Goal: Task Accomplishment & Management: Use online tool/utility

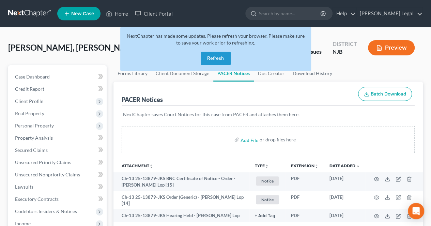
click at [209, 58] on button "Refresh" at bounding box center [216, 59] width 30 height 14
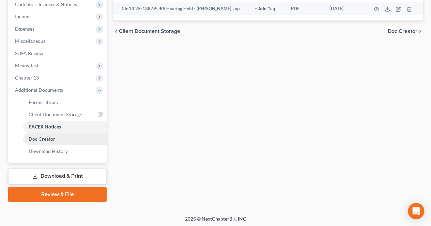
scroll to position [208, 0]
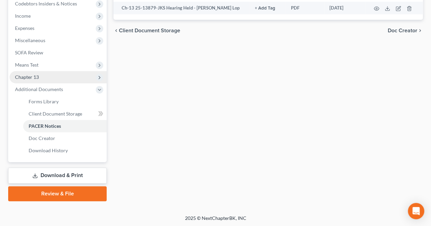
click at [53, 75] on span "Chapter 13" at bounding box center [58, 77] width 97 height 12
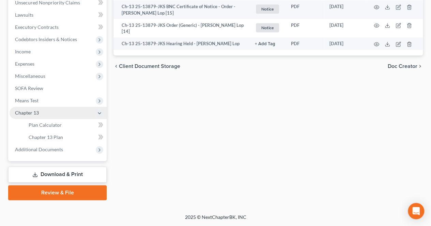
scroll to position [171, 0]
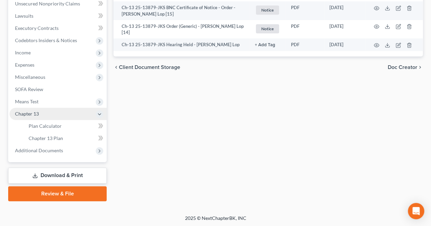
click at [52, 111] on span "Chapter 13" at bounding box center [58, 114] width 97 height 12
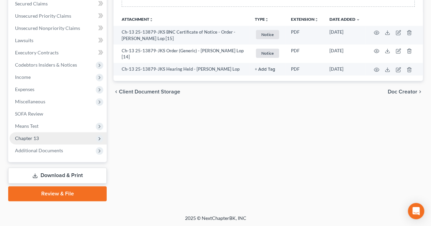
click at [64, 138] on span "Chapter 13" at bounding box center [58, 138] width 97 height 12
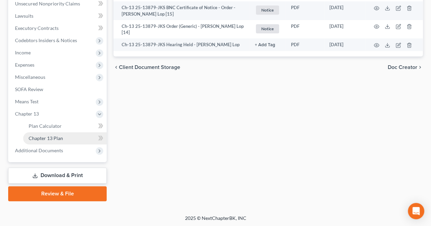
click at [65, 139] on link "Chapter 13 Plan" at bounding box center [64, 138] width 83 height 12
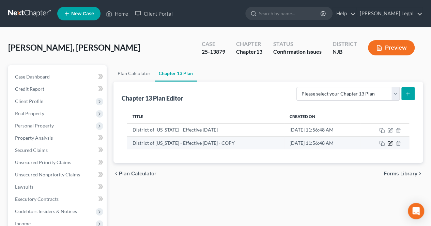
click at [390, 141] on icon "button" at bounding box center [389, 143] width 5 height 5
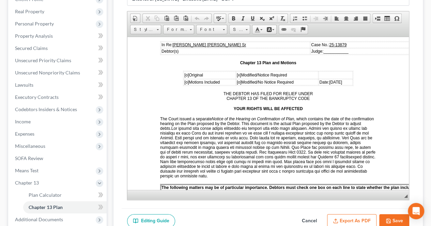
scroll to position [102, 0]
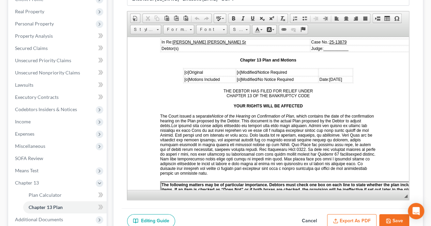
click at [330, 77] on span "Date:[DATE]" at bounding box center [330, 79] width 22 height 5
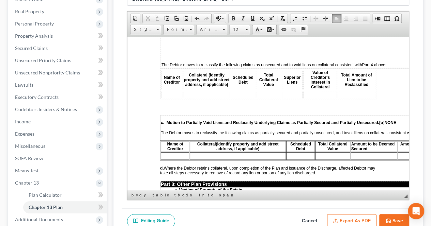
scroll to position [2003, 0]
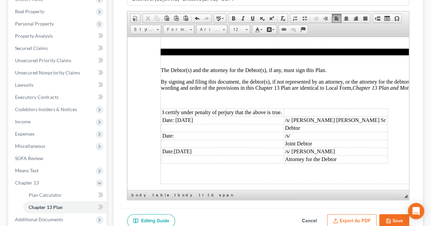
drag, startPoint x: 406, startPoint y: 55, endPoint x: 515, endPoint y: 227, distance: 203.7
click at [185, 116] on td "Date: [DATE]" at bounding box center [222, 119] width 122 height 7
click at [186, 116] on td "Date: [DATE]" at bounding box center [222, 119] width 122 height 7
click at [185, 148] on td "Date:[DATE]" at bounding box center [222, 151] width 122 height 7
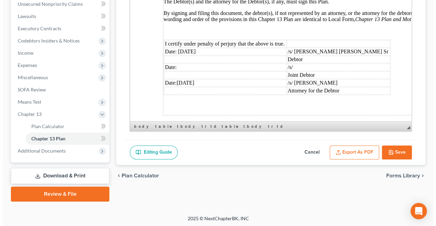
scroll to position [171, 0]
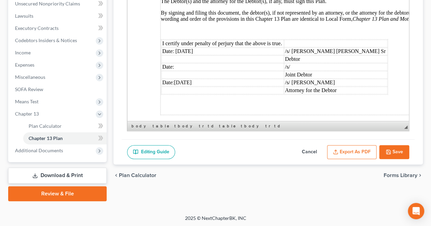
click at [333, 149] on icon "button" at bounding box center [335, 151] width 5 height 5
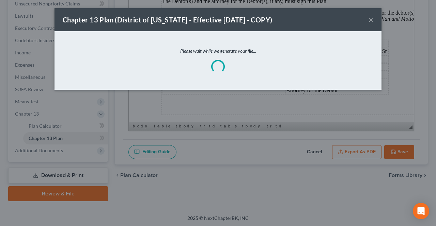
scroll to position [1998, 0]
